Goal: Task Accomplishment & Management: Manage account settings

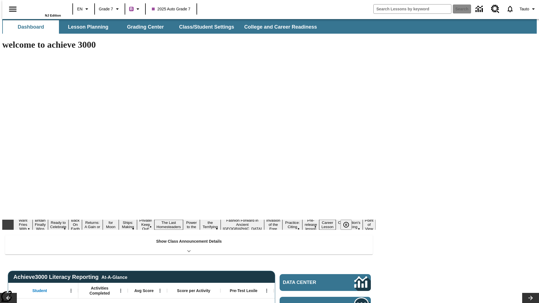
type input "-1"
click at [204, 27] on button "Class/Student Settings" at bounding box center [207, 26] width 65 height 13
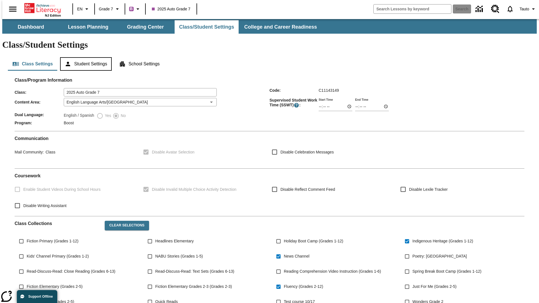
click at [84, 57] on button "Student Settings" at bounding box center [85, 63] width 51 height 13
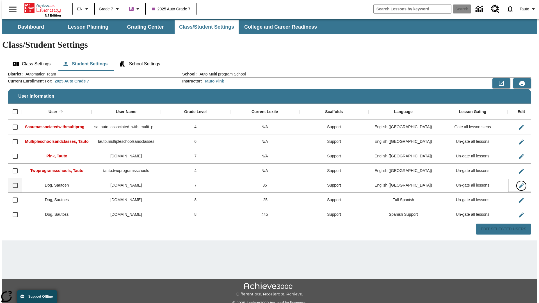
click at [519, 183] on icon "Edit User" at bounding box center [521, 185] width 5 height 5
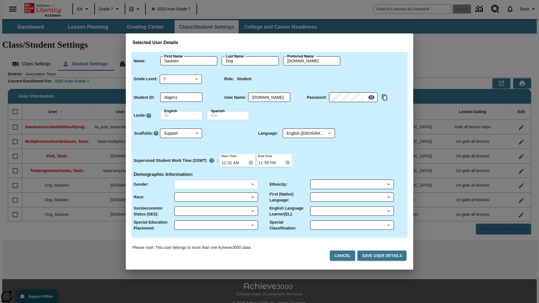
click at [216, 184] on body "Skip to main content NJ Edition EN Grade 7 B 2025 Auto Grade 7 Search 0 Tauto D…" at bounding box center [269, 167] width 534 height 296
click at [216, 197] on body "Skip to main content NJ Edition EN Grade 7 B 2025 Auto Grade 7 Search 0 Tauto D…" at bounding box center [269, 167] width 534 height 296
click at [216, 211] on body "Skip to main content NJ Edition EN Grade 7 B 2025 Auto Grade 7 Search 0 Tauto D…" at bounding box center [269, 167] width 534 height 296
click at [216, 225] on body "Skip to main content NJ Edition EN Grade 7 B 2025 Auto Grade 7 Search 0 Tauto D…" at bounding box center [269, 167] width 534 height 296
click at [352, 184] on body "Skip to main content NJ Edition EN Grade 7 B 2025 Auto Grade 7 Search 0 Tauto D…" at bounding box center [269, 167] width 534 height 296
